Goal: Task Accomplishment & Management: Manage account settings

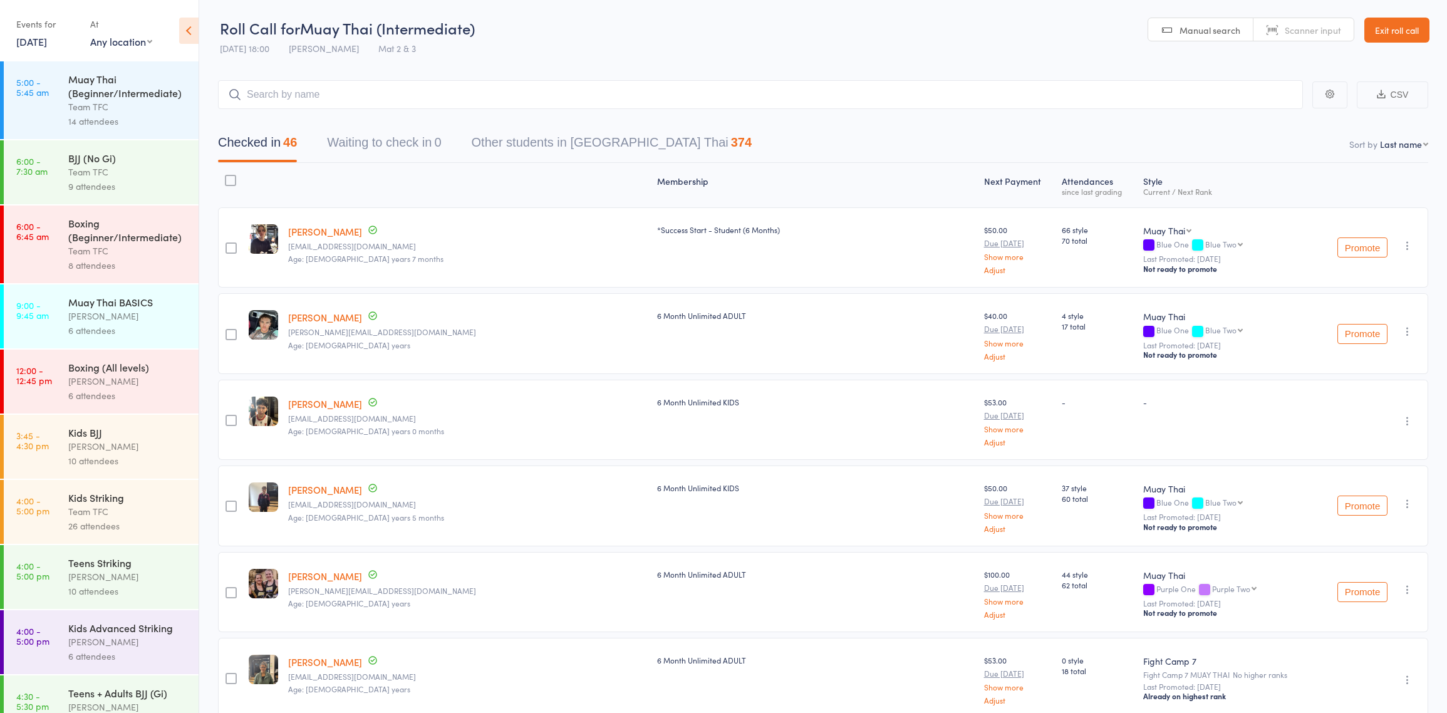
click at [1400, 29] on link "Exit roll call" at bounding box center [1397, 30] width 65 height 25
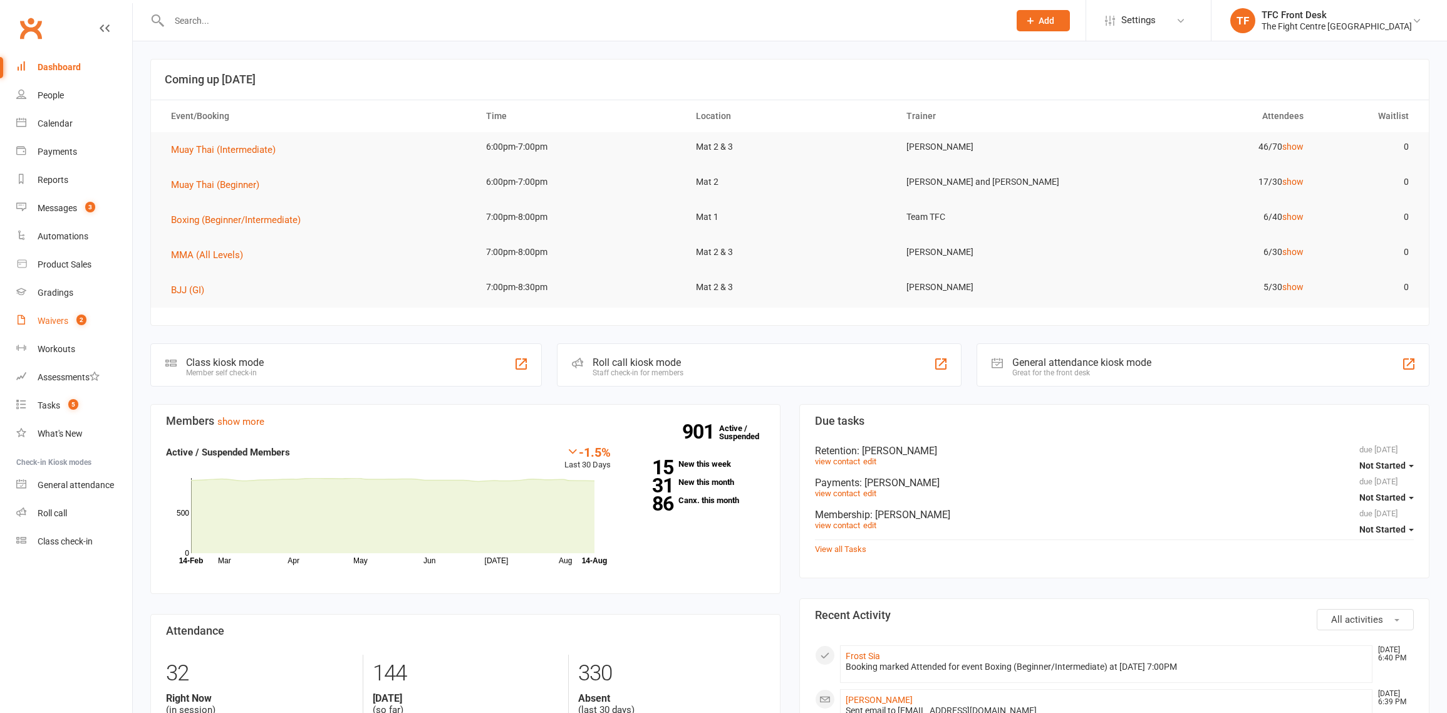
click at [75, 315] on link "Waivers 2" at bounding box center [74, 321] width 116 height 28
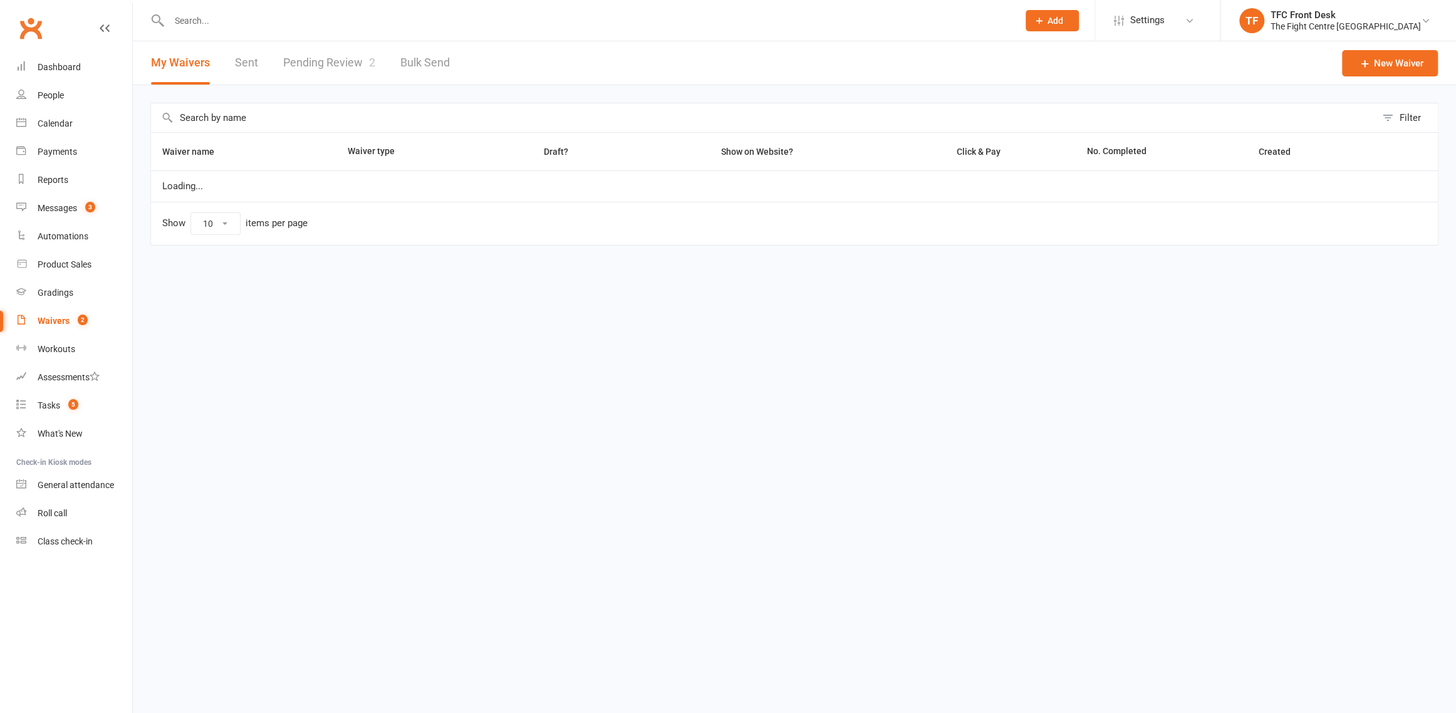
click at [321, 63] on link "Pending Review 2" at bounding box center [329, 62] width 92 height 43
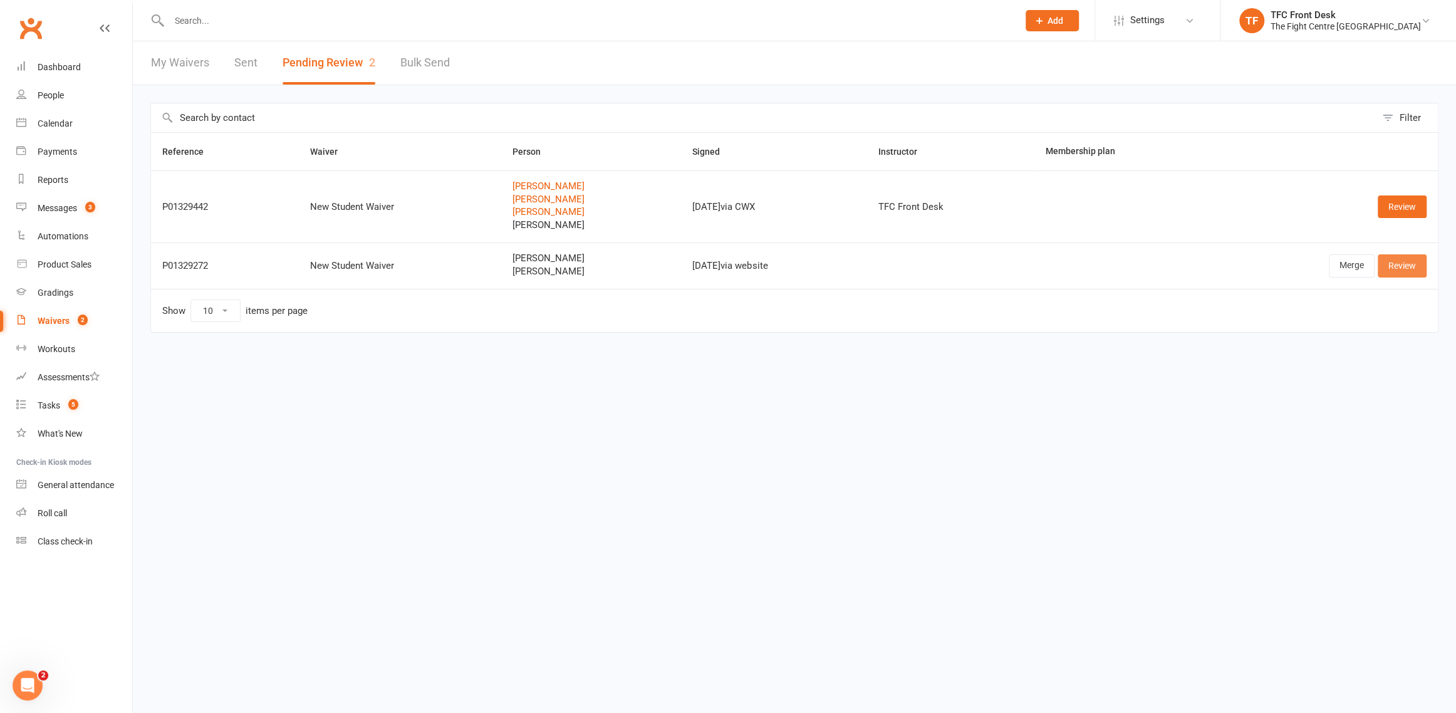
click at [1393, 266] on link "Review" at bounding box center [1402, 265] width 49 height 23
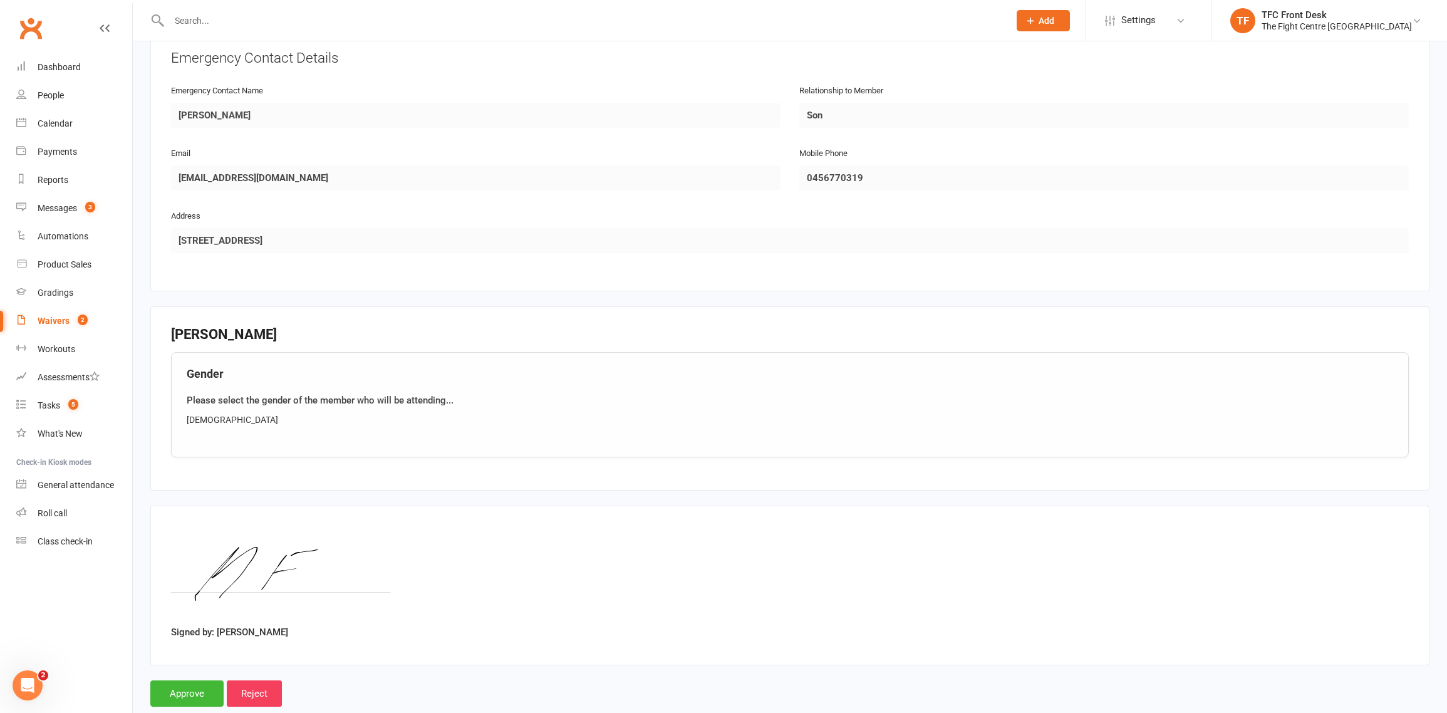
scroll to position [1064, 0]
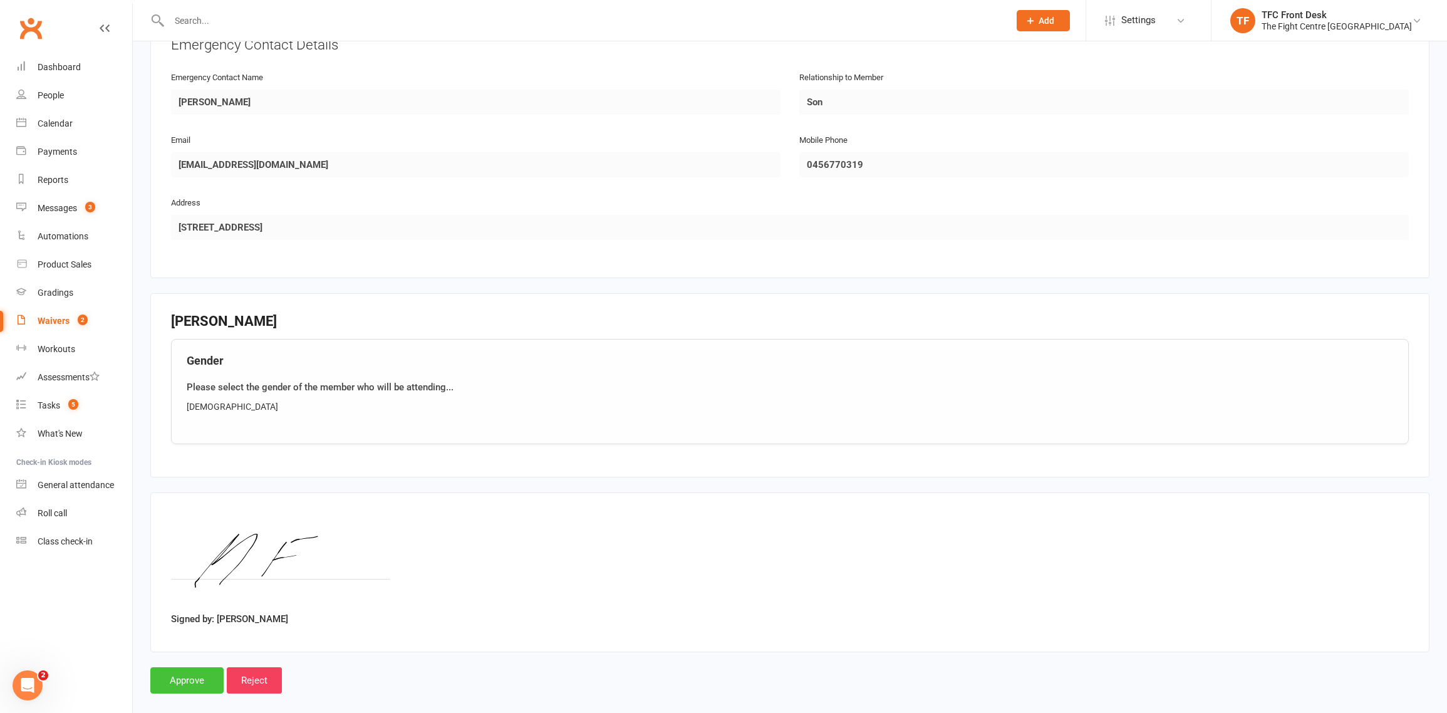
click at [185, 667] on input "Approve" at bounding box center [186, 680] width 73 height 26
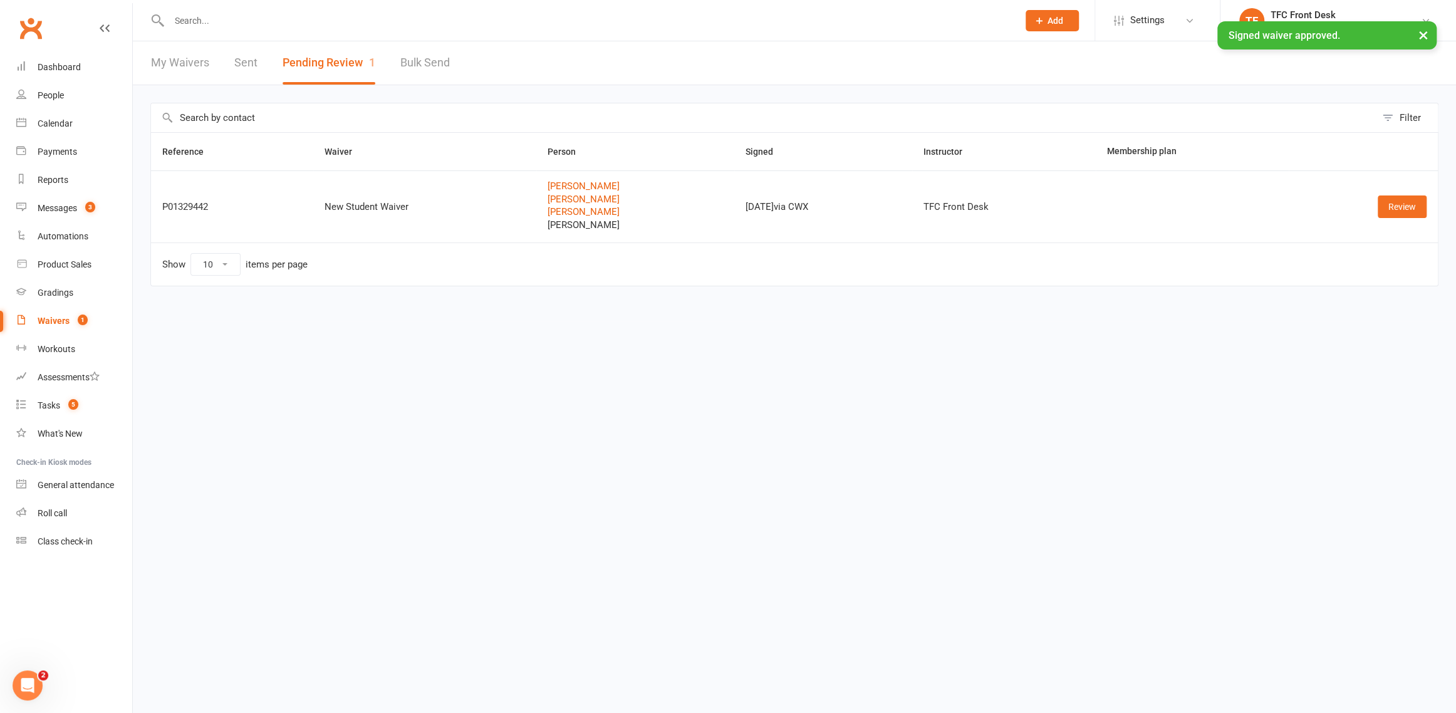
click at [243, 21] on div "× Signed waiver approved." at bounding box center [720, 21] width 1440 height 0
click at [195, 27] on input "text" at bounding box center [587, 21] width 844 height 18
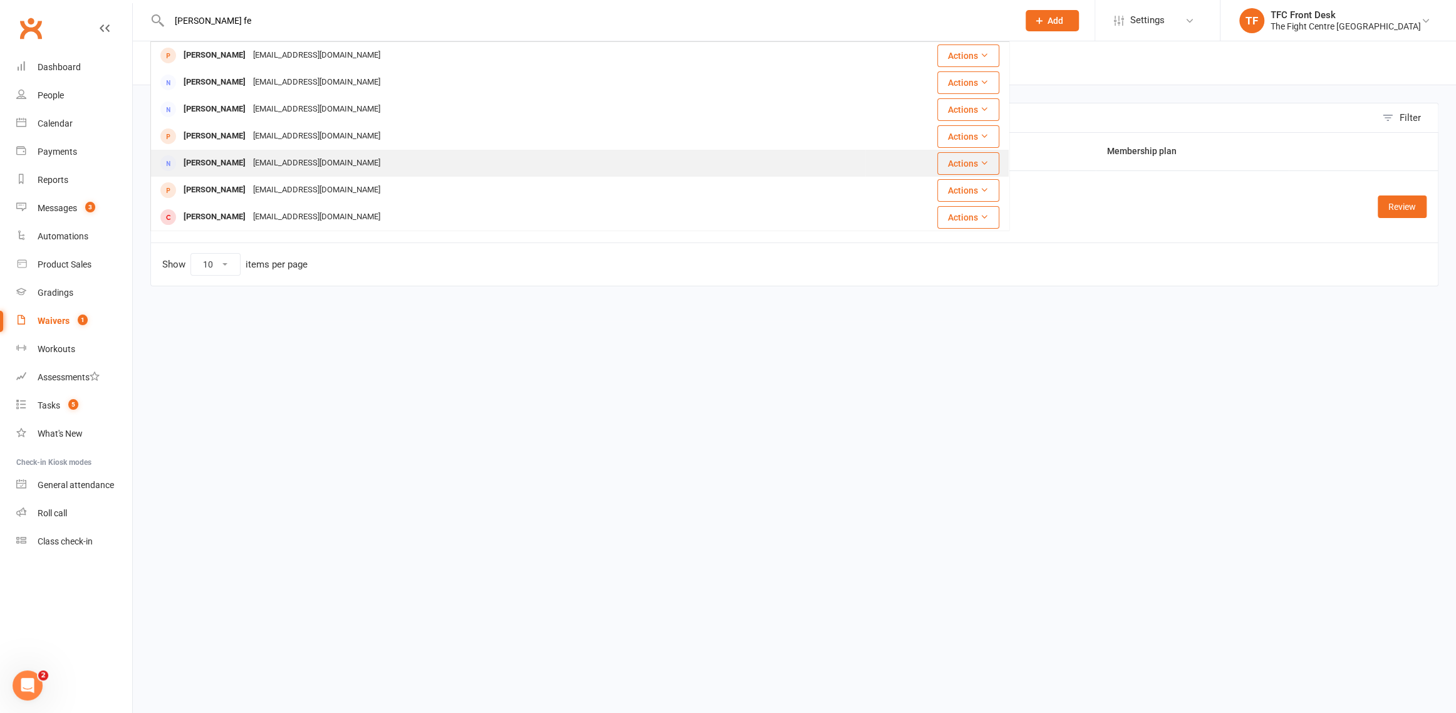
type input "micheal fe"
click at [219, 152] on div "Michael Feaunati Michaelfeaunati19@gmail.com" at bounding box center [508, 163] width 713 height 26
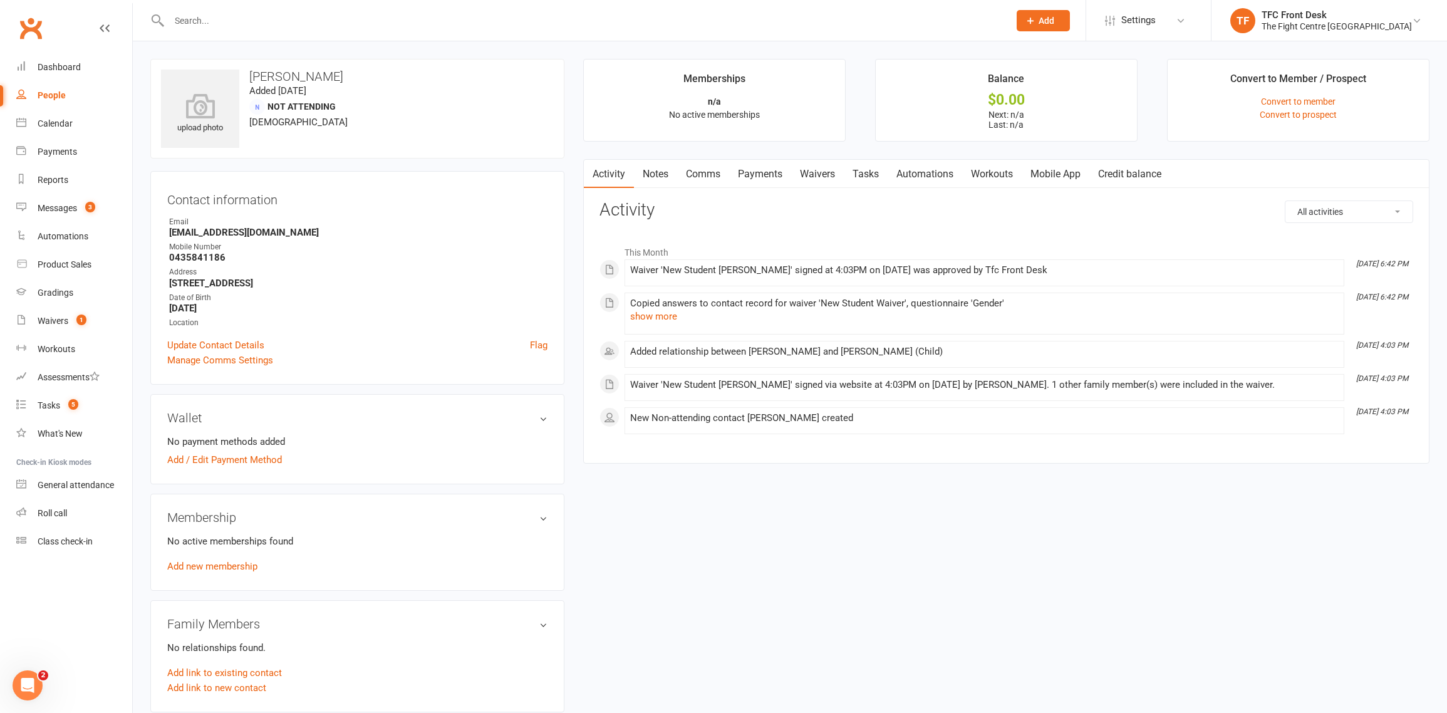
click at [811, 169] on link "Waivers" at bounding box center [817, 174] width 53 height 29
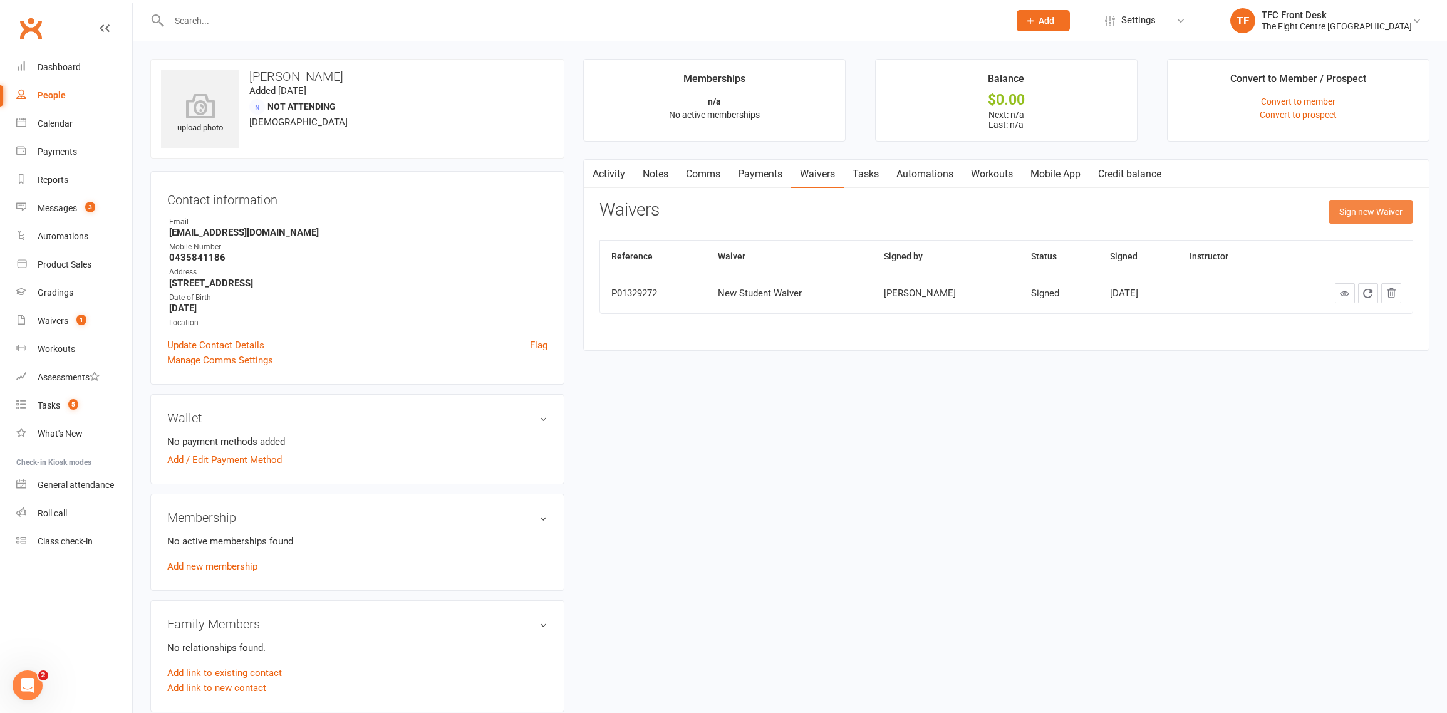
click at [1341, 213] on button "Sign new Waiver" at bounding box center [1371, 212] width 85 height 23
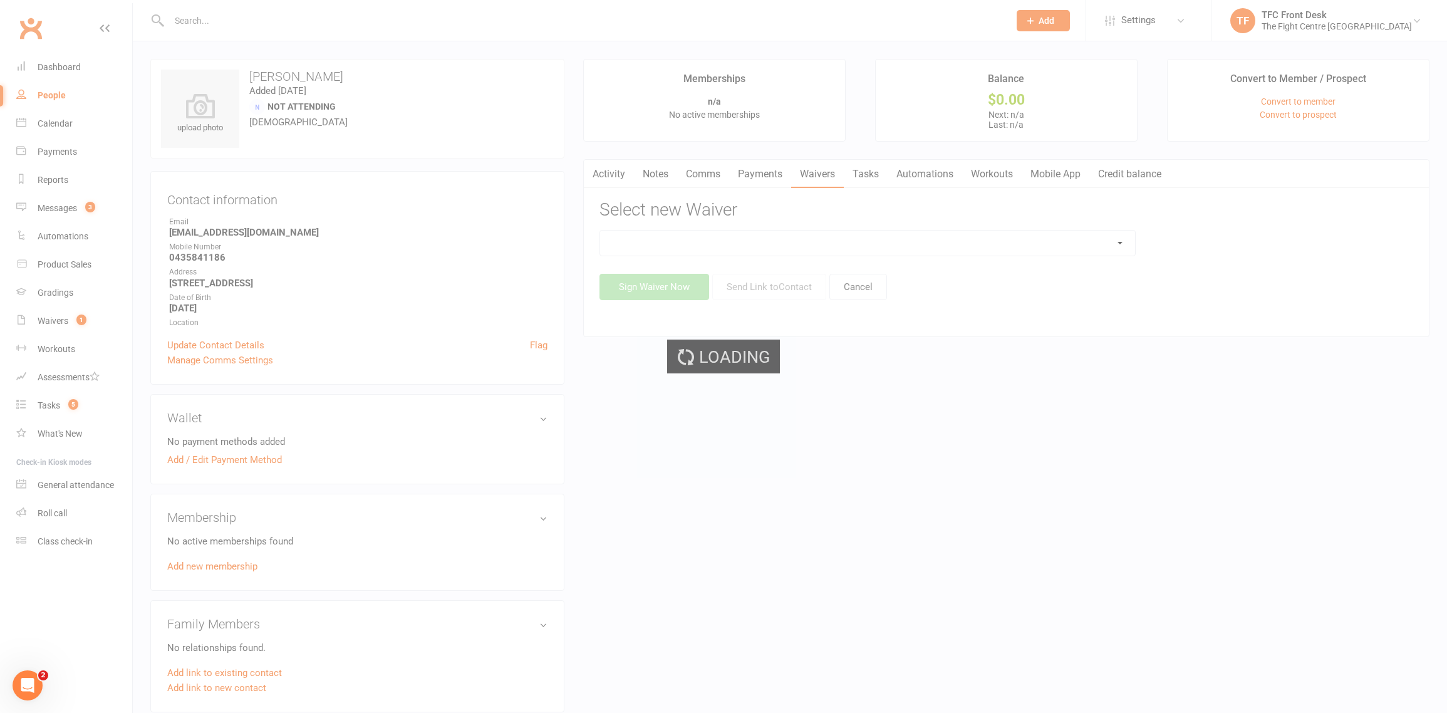
click at [735, 242] on div "Loading" at bounding box center [723, 356] width 1447 height 713
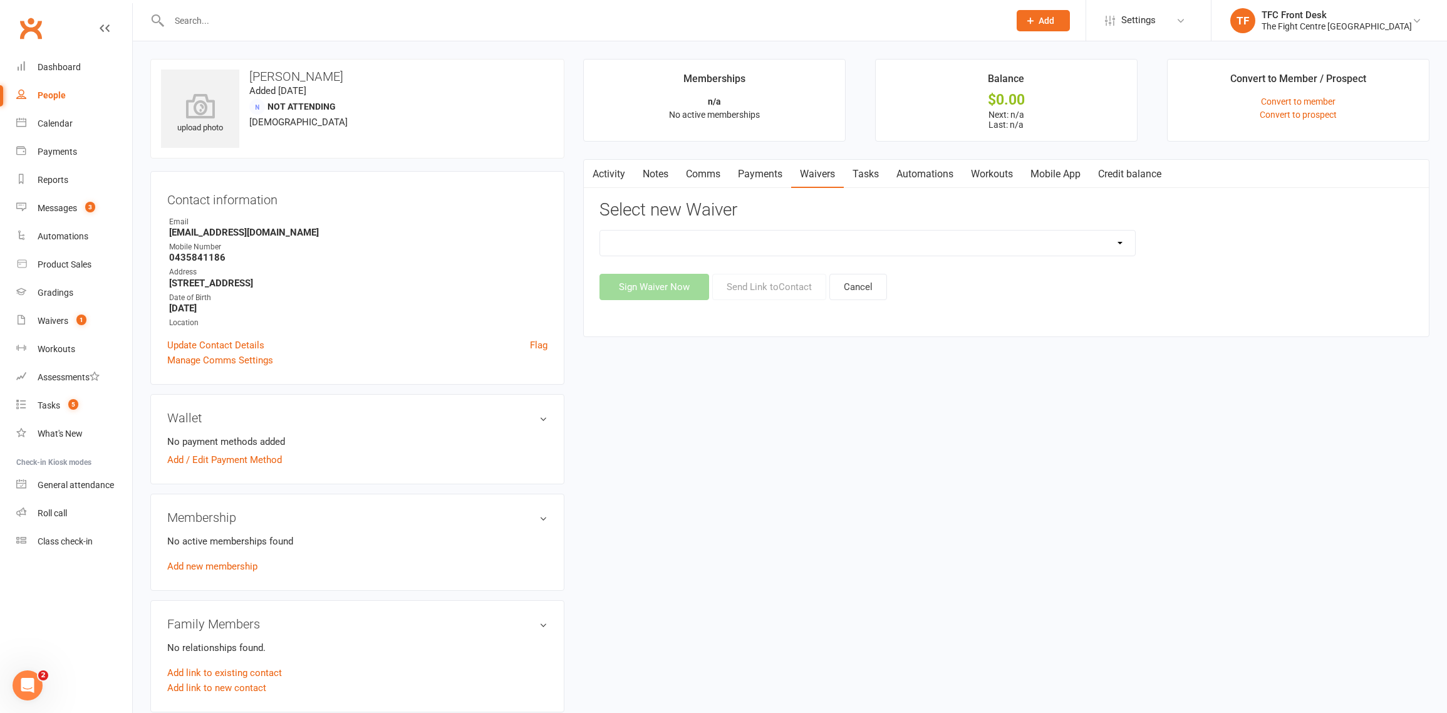
click at [736, 242] on select "Direct Debit Contract Fighter Expectations New Student Waiver Online - Adults -…" at bounding box center [867, 243] width 535 height 25
select select "2207"
click at [761, 286] on button "Send Link to Contact" at bounding box center [769, 287] width 114 height 26
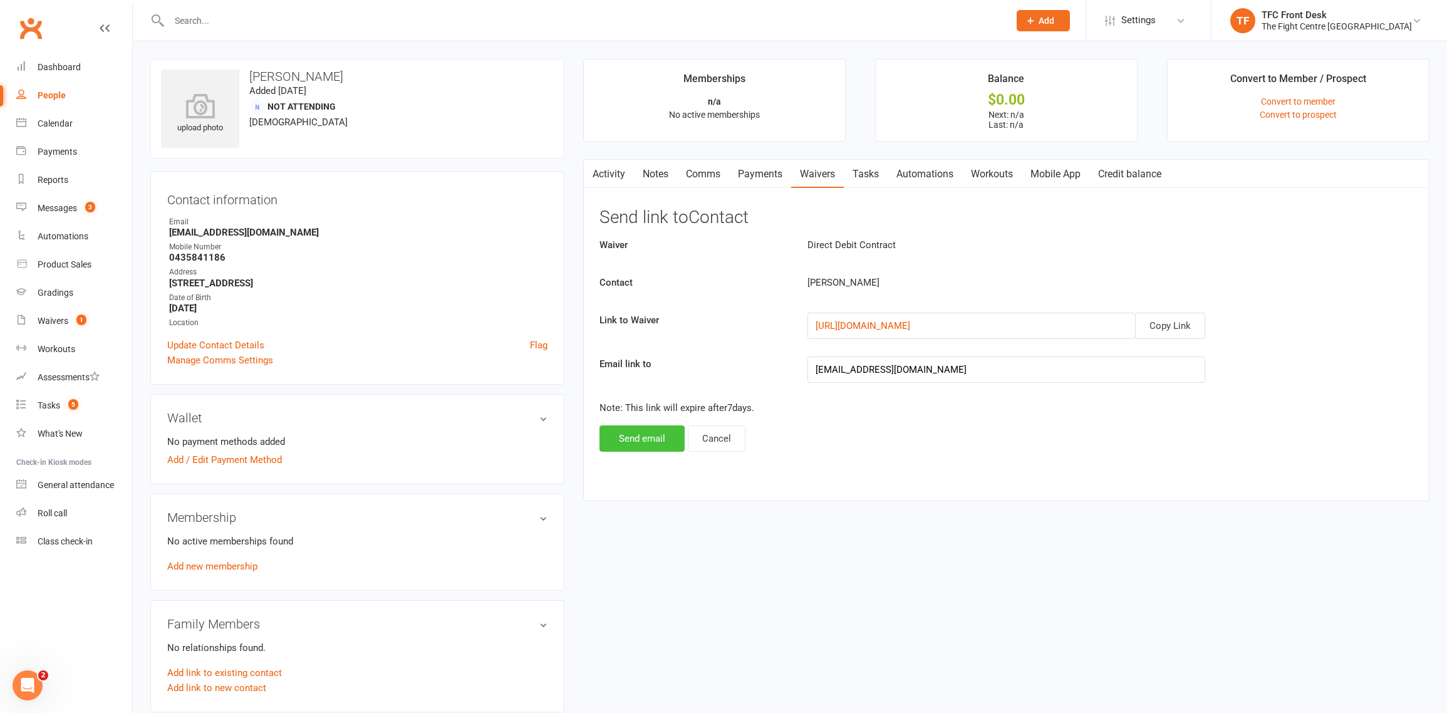
click at [665, 425] on button "Send email" at bounding box center [642, 438] width 85 height 26
